Goal: Task Accomplishment & Management: Manage account settings

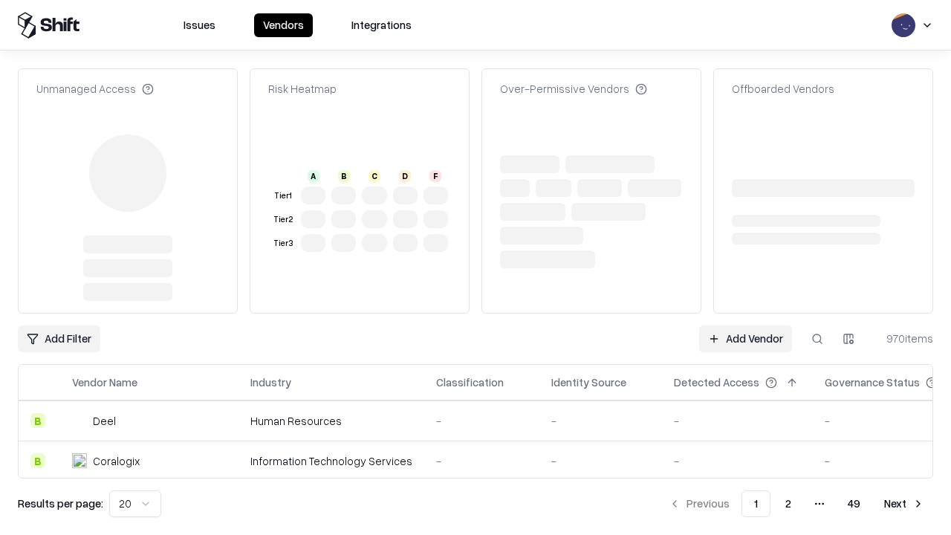
click at [745, 325] on link "Add Vendor" at bounding box center [745, 338] width 93 height 27
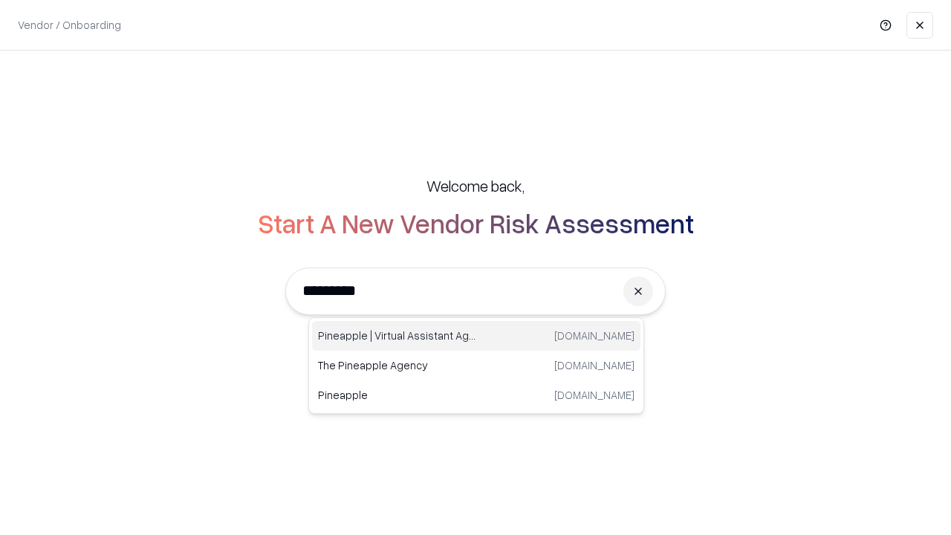
click at [476, 336] on div "Pineapple | Virtual Assistant Agency trypineapple.com" at bounding box center [476, 336] width 328 height 30
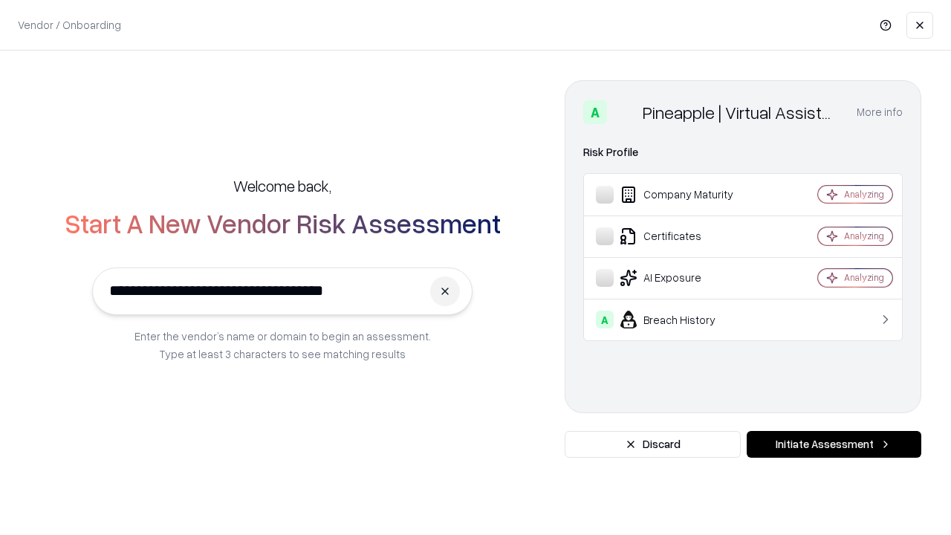
type input "**********"
click at [833, 444] on button "Initiate Assessment" at bounding box center [833, 444] width 175 height 27
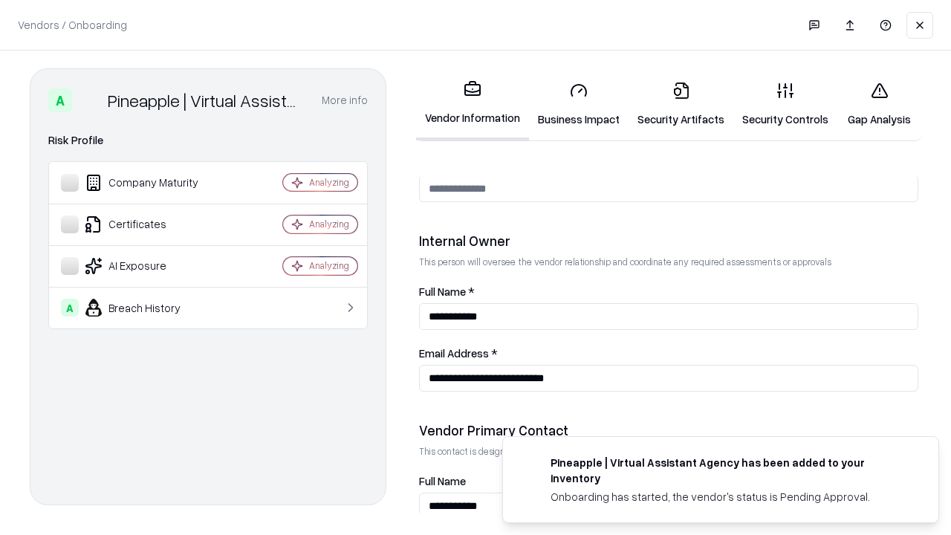
scroll to position [770, 0]
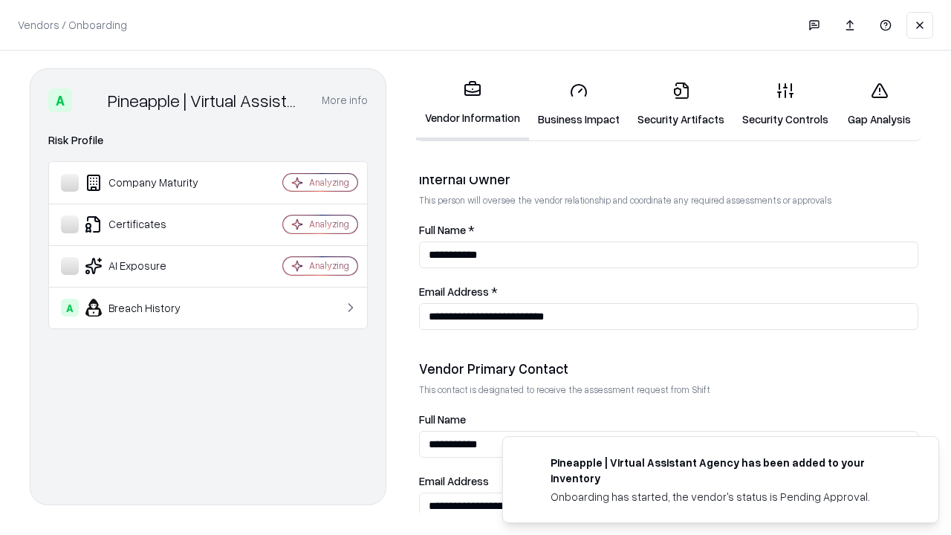
click at [579, 104] on link "Business Impact" at bounding box center [579, 104] width 100 height 69
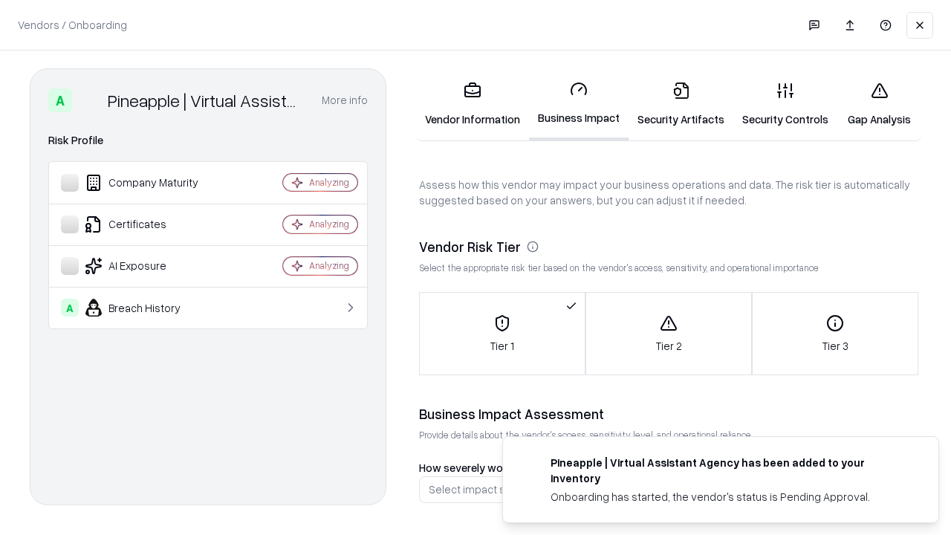
click at [680, 104] on link "Security Artifacts" at bounding box center [680, 104] width 105 height 69
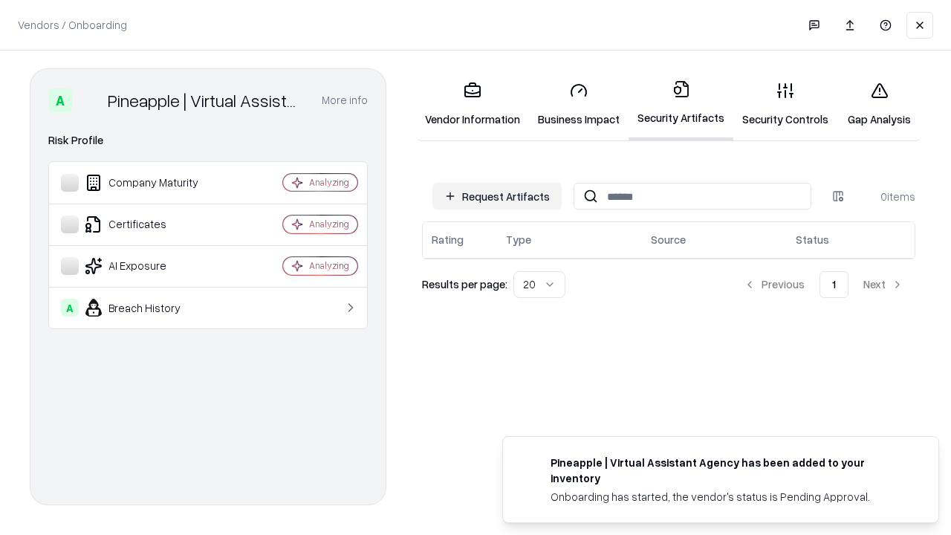
click at [497, 196] on button "Request Artifacts" at bounding box center [496, 196] width 129 height 27
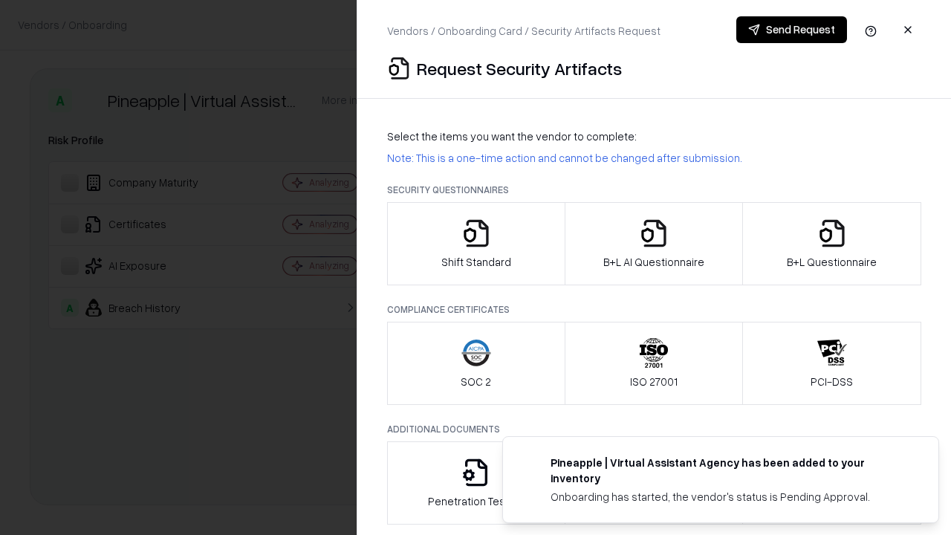
click at [475, 244] on icon "button" at bounding box center [476, 233] width 30 height 30
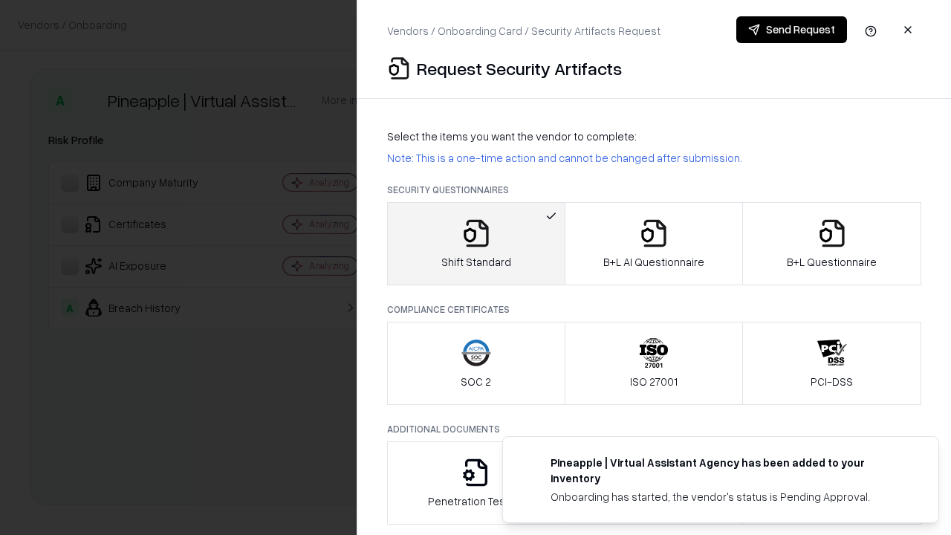
click at [791, 30] on button "Send Request" at bounding box center [791, 29] width 111 height 27
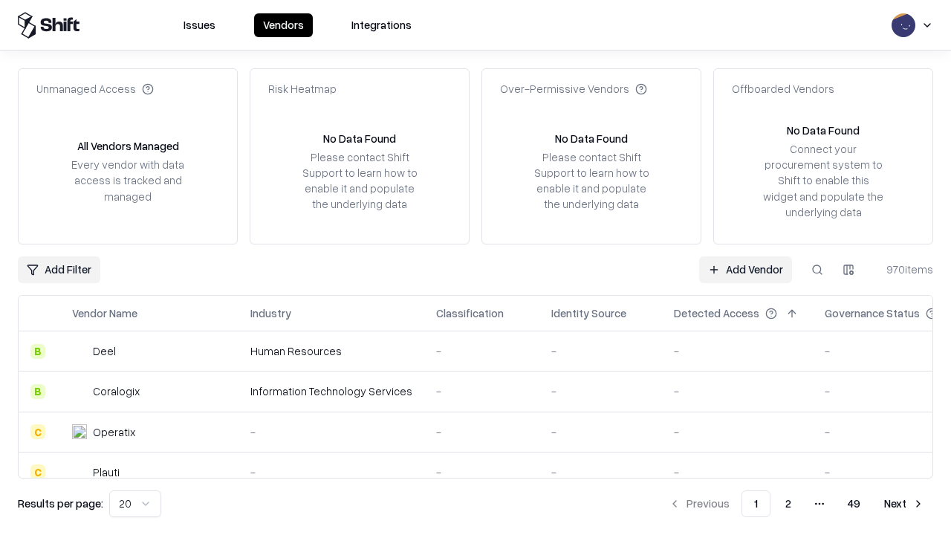
click at [817, 269] on button at bounding box center [817, 269] width 27 height 27
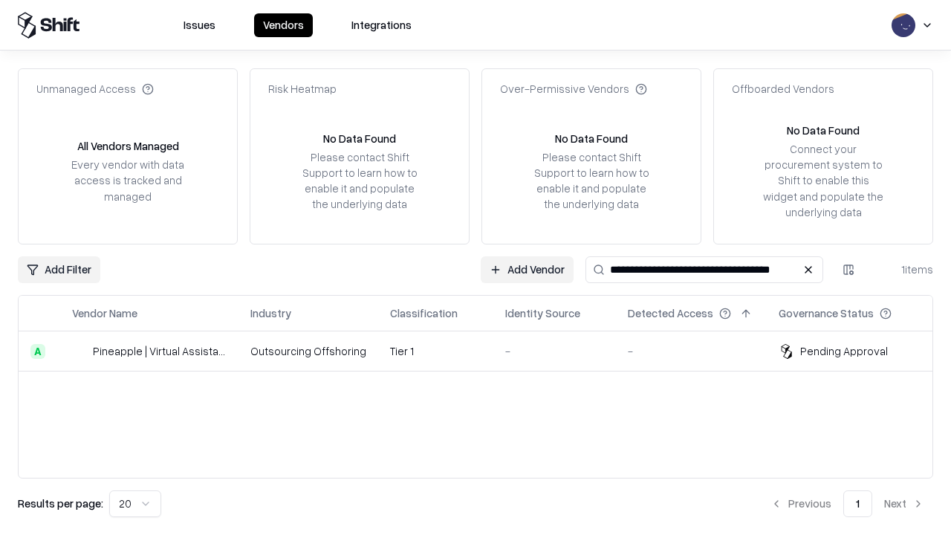
type input "**********"
click at [484, 351] on td "Tier 1" at bounding box center [435, 351] width 115 height 40
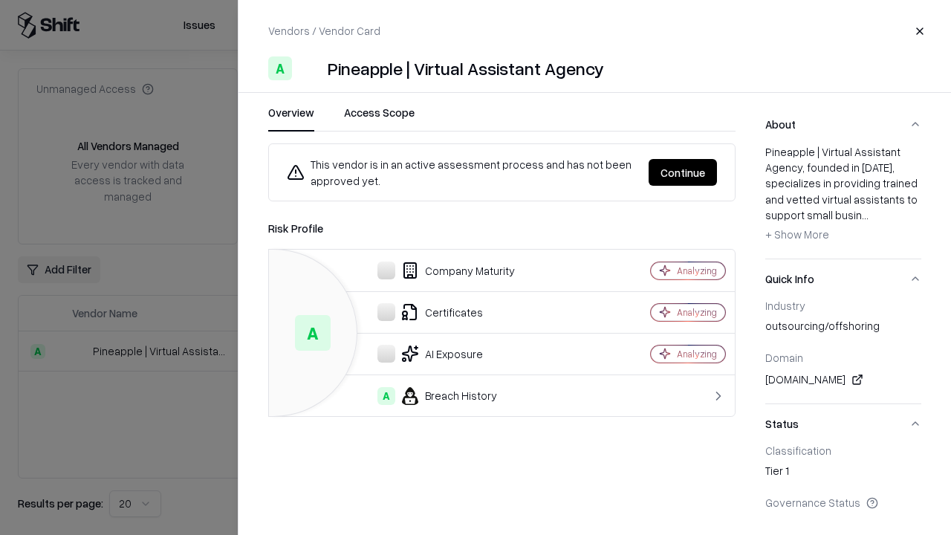
click at [683, 172] on button "Continue" at bounding box center [682, 172] width 68 height 27
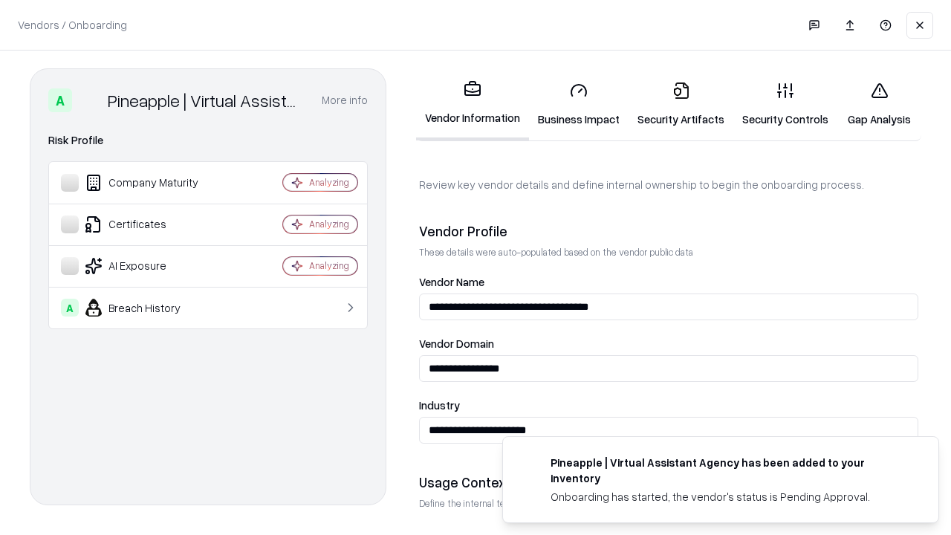
click at [680, 104] on link "Security Artifacts" at bounding box center [680, 104] width 105 height 69
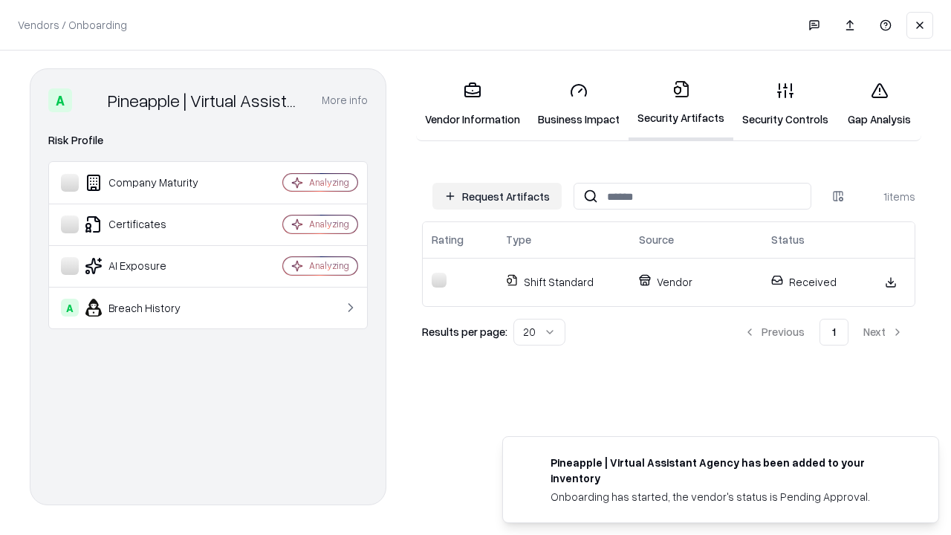
click at [879, 104] on link "Gap Analysis" at bounding box center [879, 104] width 84 height 69
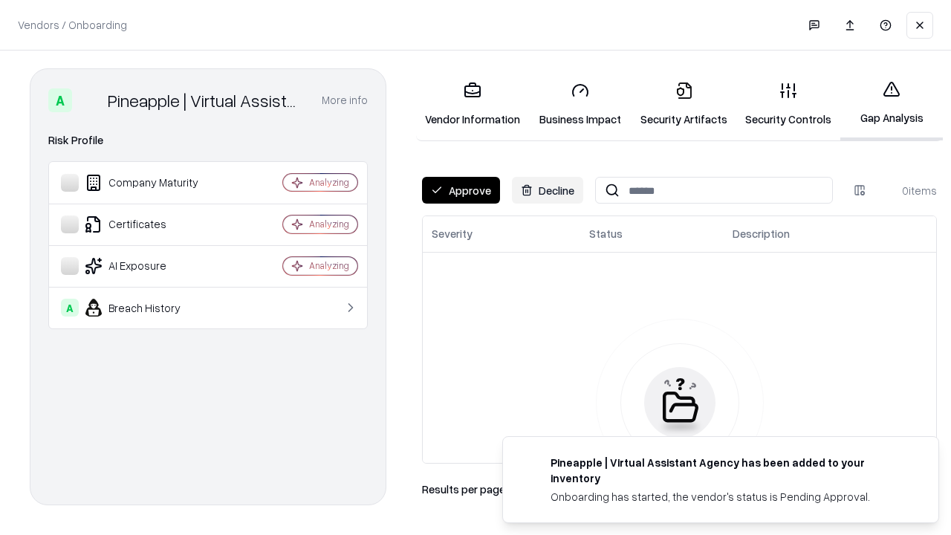
click at [461, 190] on button "Approve" at bounding box center [461, 190] width 78 height 27
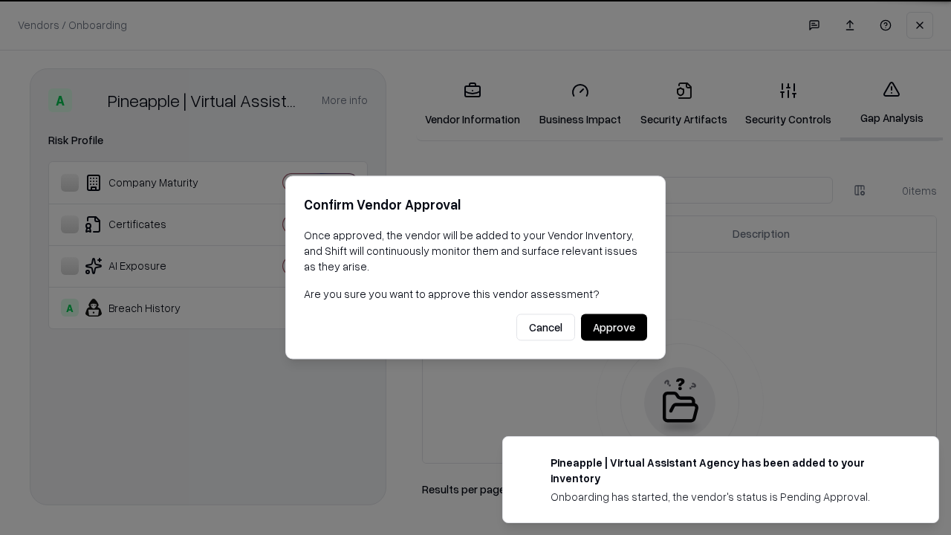
click at [614, 327] on button "Approve" at bounding box center [614, 327] width 66 height 27
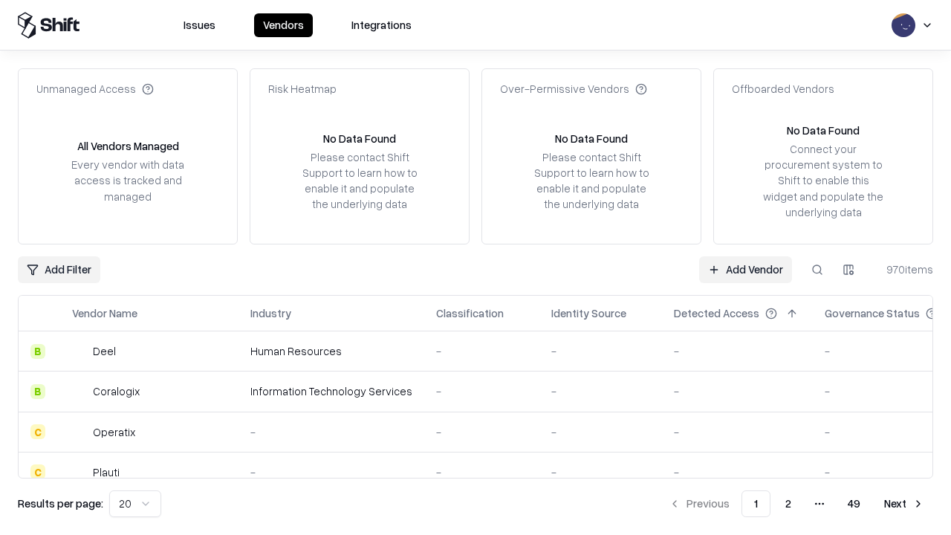
type input "**********"
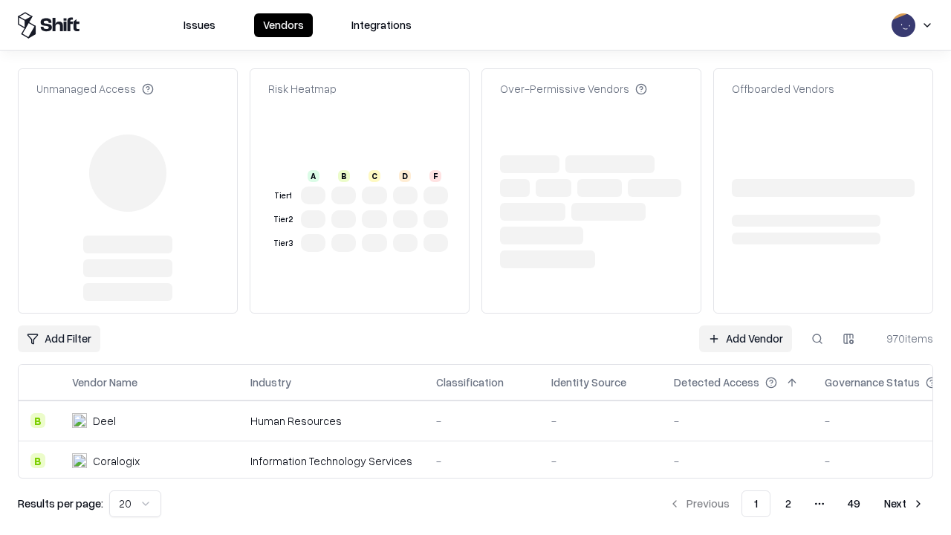
click at [745, 325] on link "Add Vendor" at bounding box center [745, 338] width 93 height 27
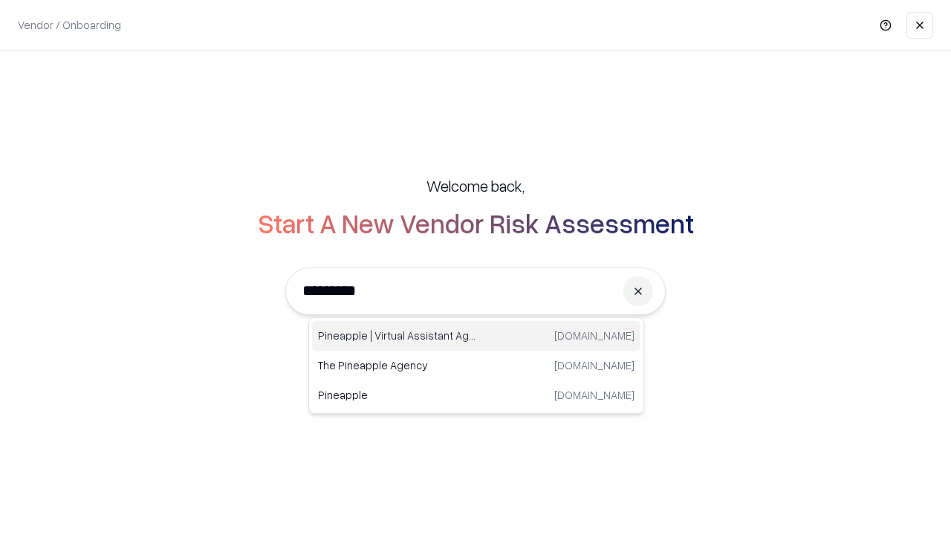
click at [476, 336] on div "Pineapple | Virtual Assistant Agency [DOMAIN_NAME]" at bounding box center [476, 336] width 328 height 30
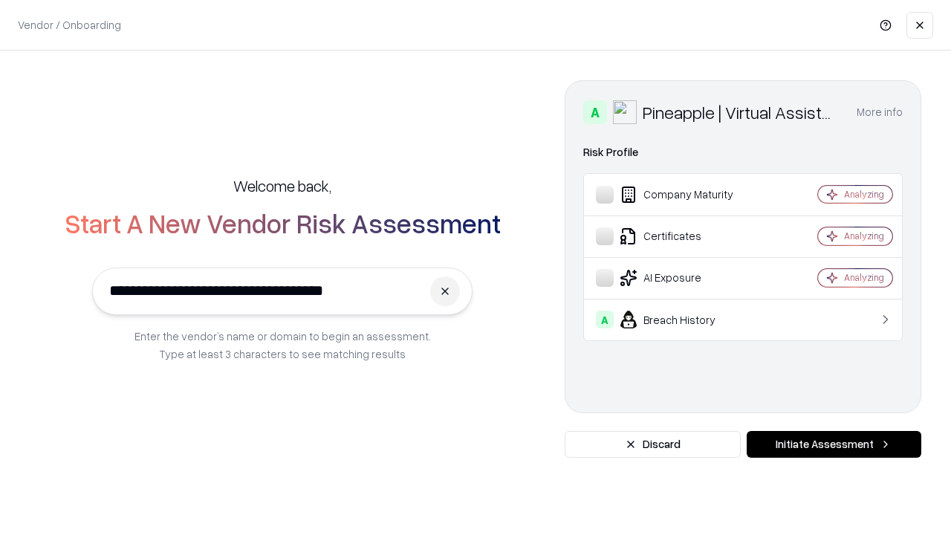
type input "**********"
click at [833, 444] on button "Initiate Assessment" at bounding box center [833, 444] width 175 height 27
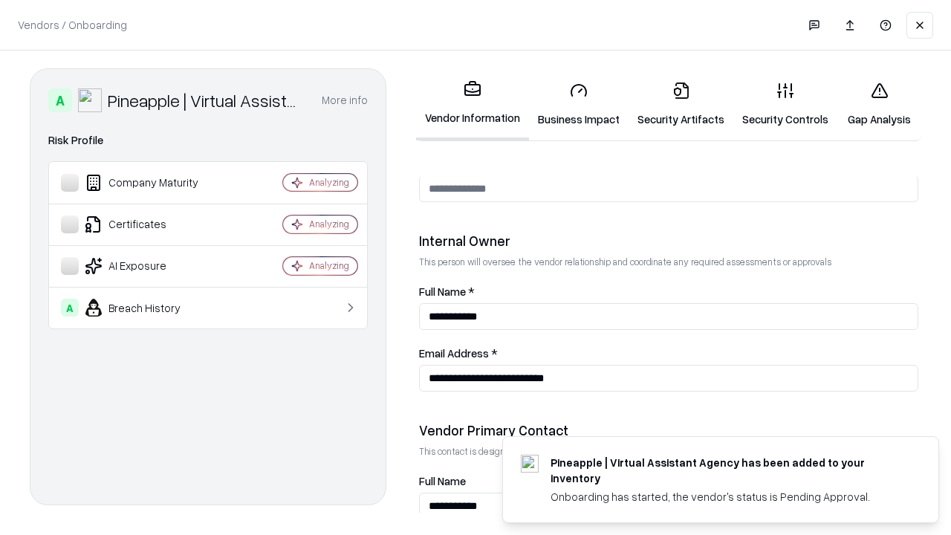
scroll to position [770, 0]
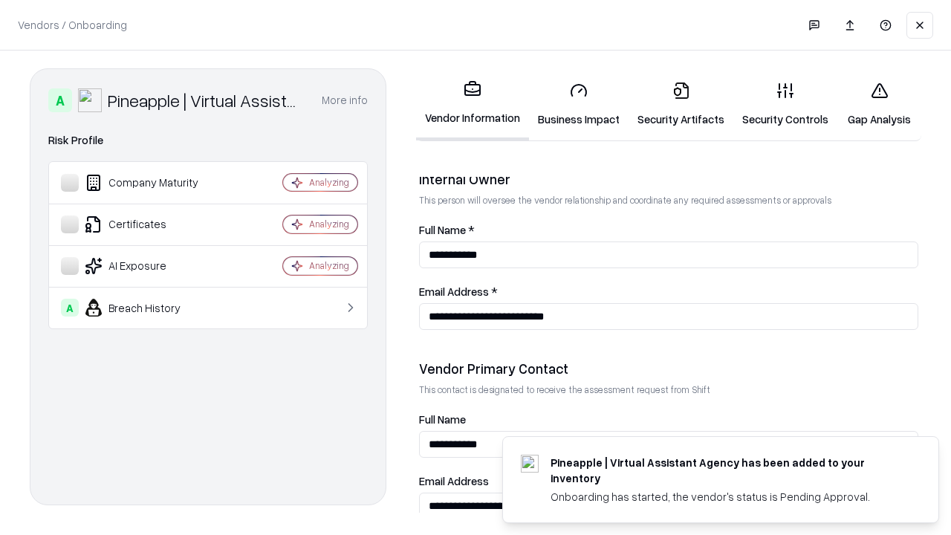
click at [879, 104] on link "Gap Analysis" at bounding box center [879, 104] width 84 height 69
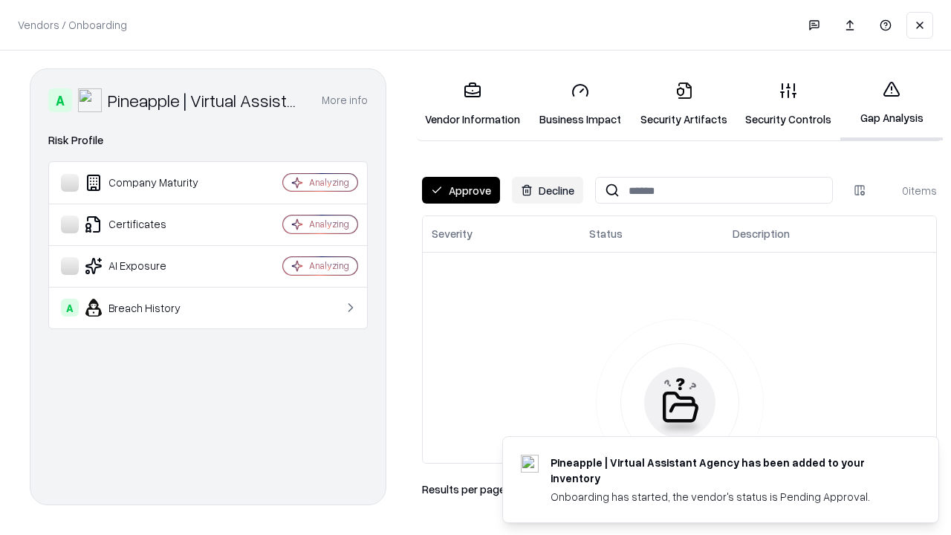
click at [461, 190] on button "Approve" at bounding box center [461, 190] width 78 height 27
